Goal: Navigation & Orientation: Find specific page/section

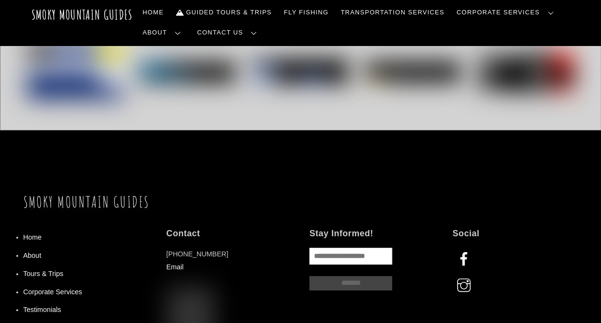
scroll to position [1866, 0]
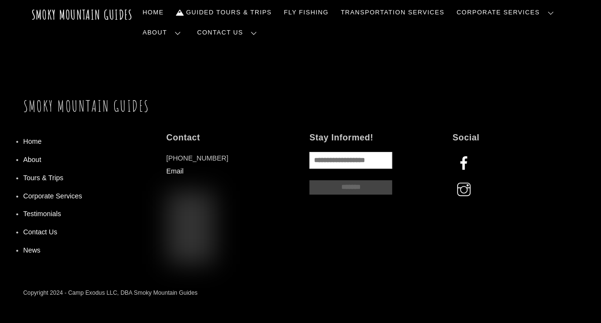
click at [36, 160] on li "About" at bounding box center [85, 159] width 125 height 18
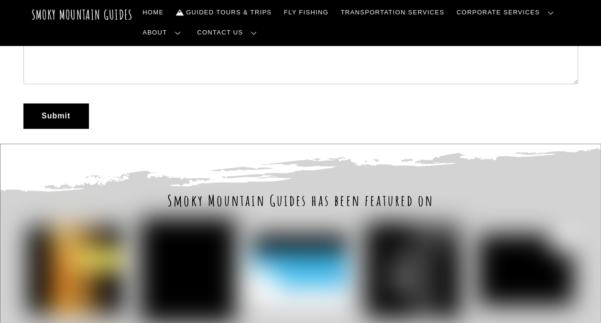
scroll to position [1292, 0]
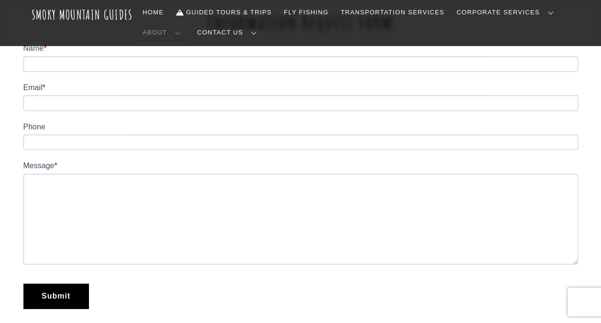
click at [189, 22] on link "About" at bounding box center [164, 32] width 50 height 20
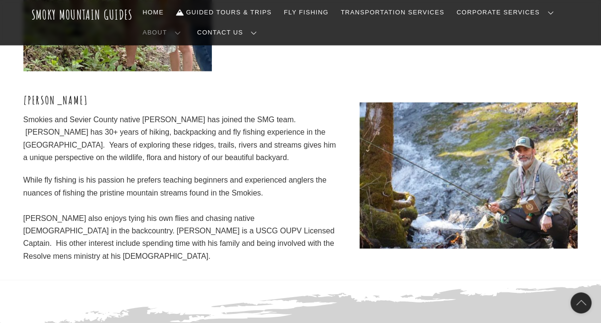
scroll to position [2823, 0]
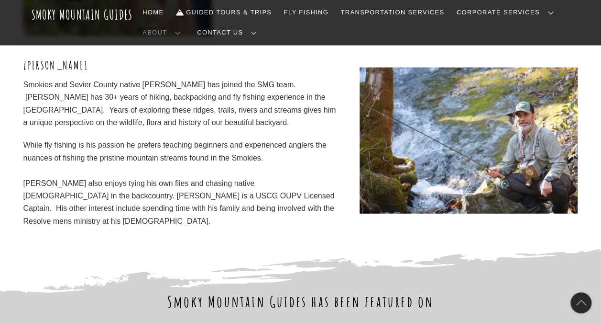
scroll to position [3063, 0]
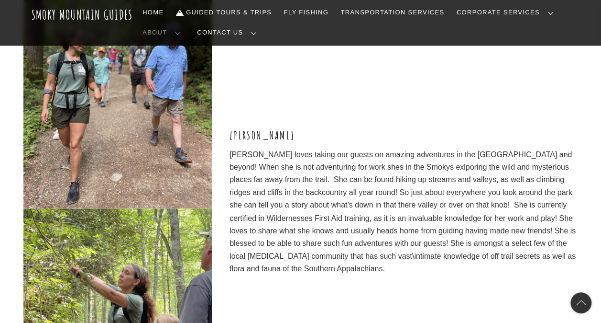
scroll to position [2440, 0]
